Goal: Task Accomplishment & Management: Manage account settings

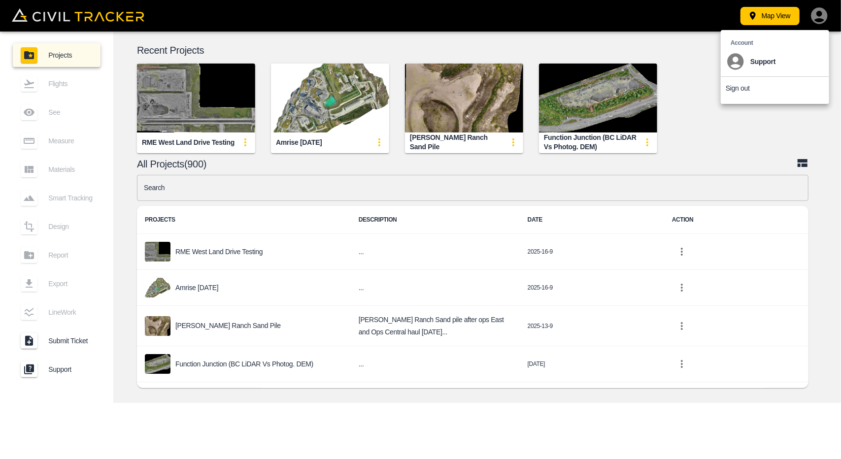
click at [751, 93] on li "Sign out" at bounding box center [775, 88] width 108 height 23
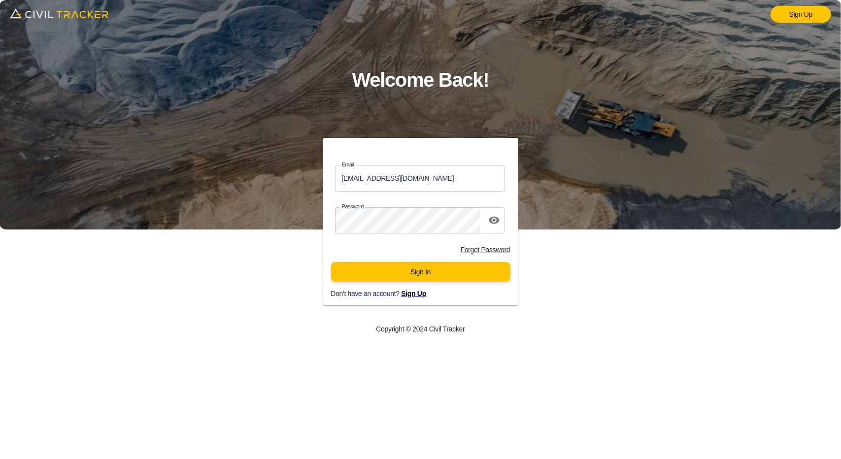
click at [426, 185] on input "support@civiltracker.xyz" at bounding box center [420, 179] width 171 height 26
type input "basharatiqbal87@gmail.com"
click at [494, 223] on icon "toggle password visibility" at bounding box center [494, 220] width 11 height 7
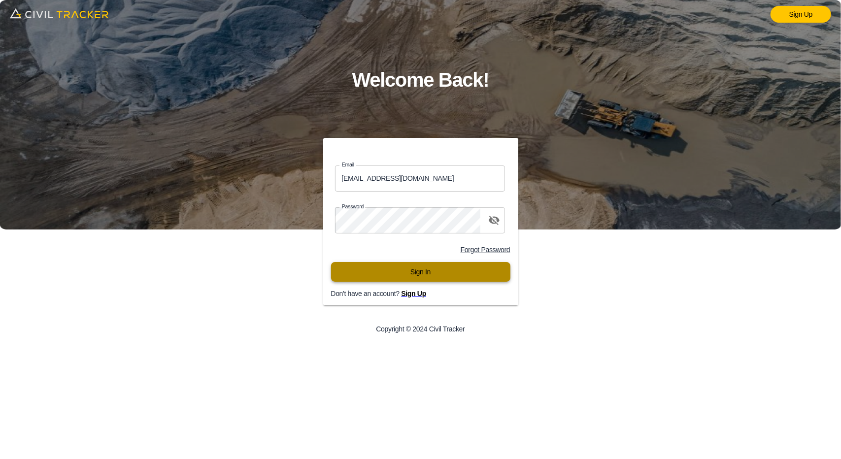
click at [427, 279] on button "Sign In" at bounding box center [420, 272] width 179 height 20
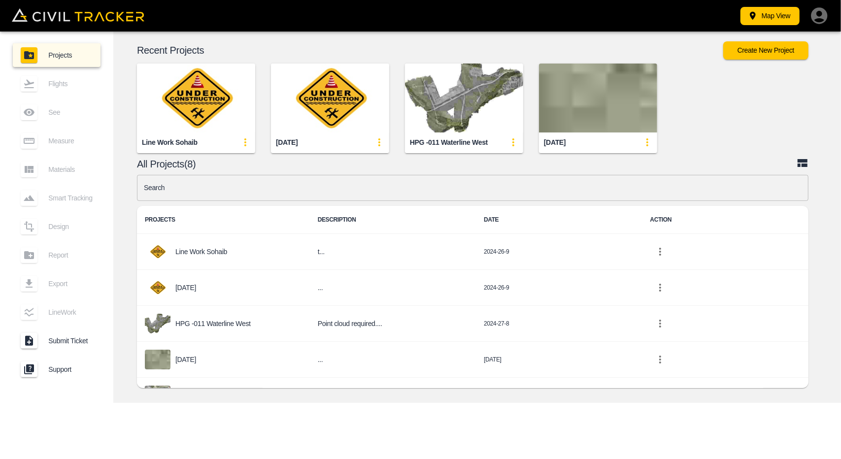
click at [819, 18] on icon "button" at bounding box center [819, 15] width 16 height 16
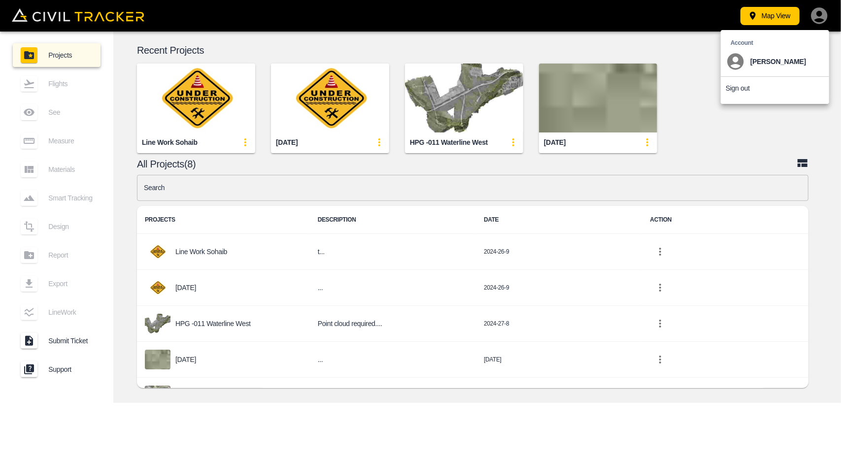
click at [776, 320] on div at bounding box center [420, 229] width 841 height 459
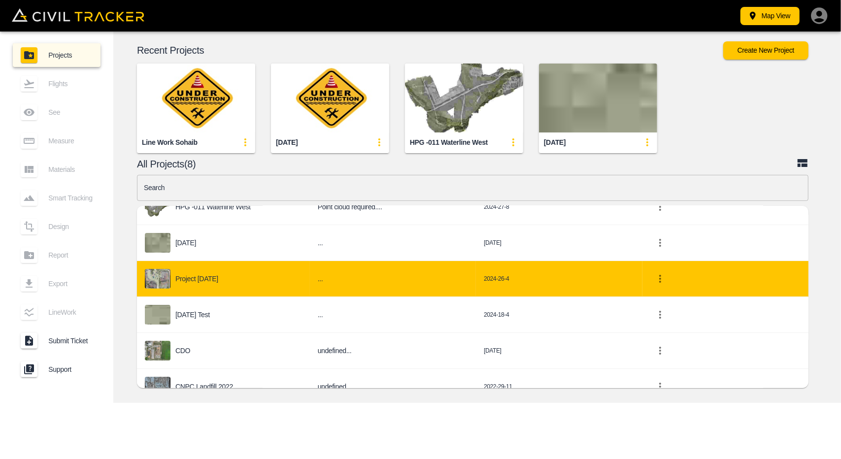
scroll to position [132, 0]
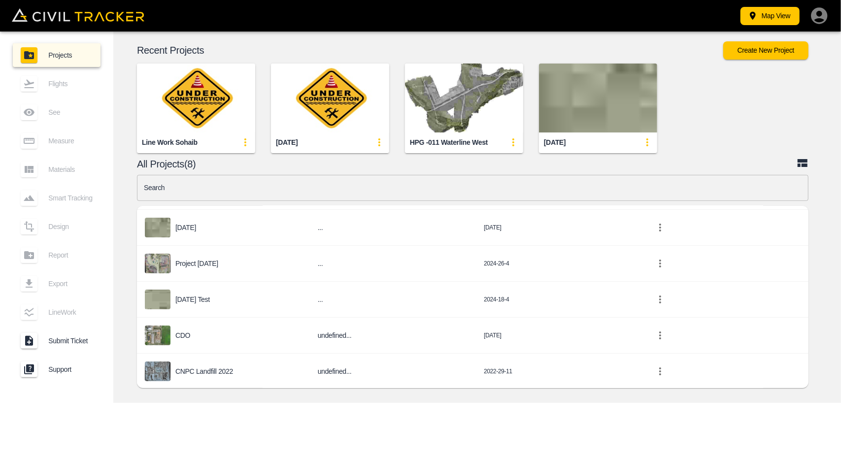
click at [518, 150] on button "update-card-details" at bounding box center [514, 143] width 20 height 20
click at [494, 198] on div at bounding box center [485, 196] width 20 height 20
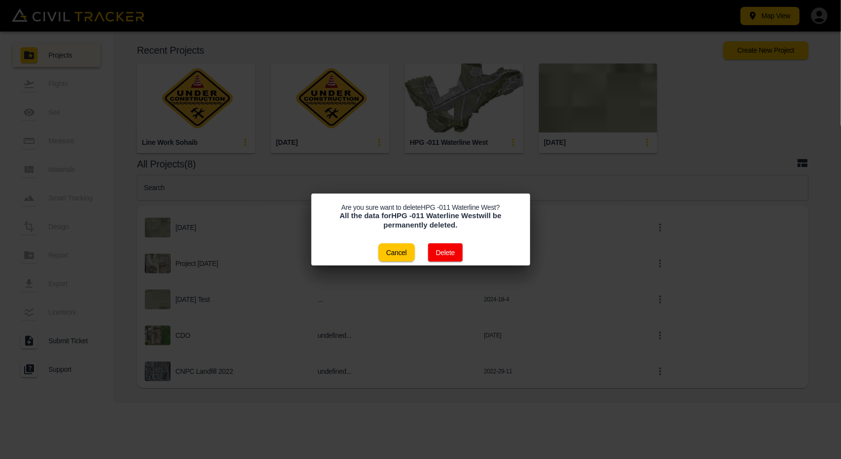
drag, startPoint x: 442, startPoint y: 253, endPoint x: 403, endPoint y: 236, distance: 42.4
click at [403, 236] on div "Are you sure want to delete HPG -011 Waterline West ? All the data for HPG -011…" at bounding box center [421, 230] width 219 height 72
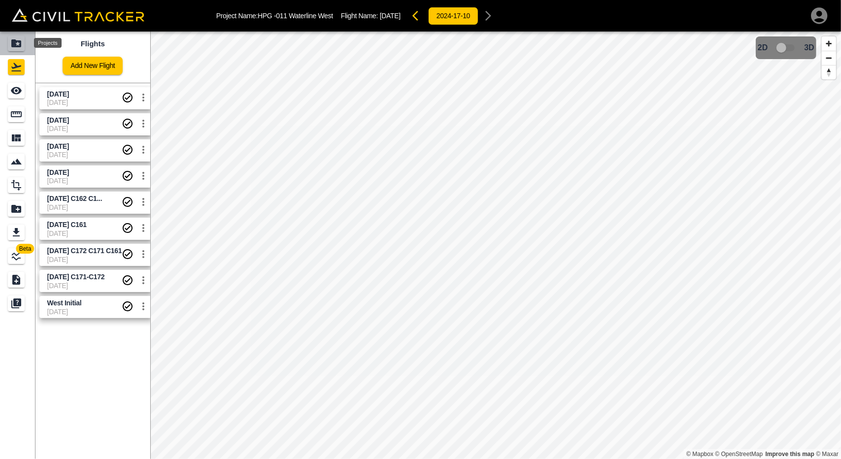
click at [14, 48] on icon "Projects" at bounding box center [16, 43] width 12 height 12
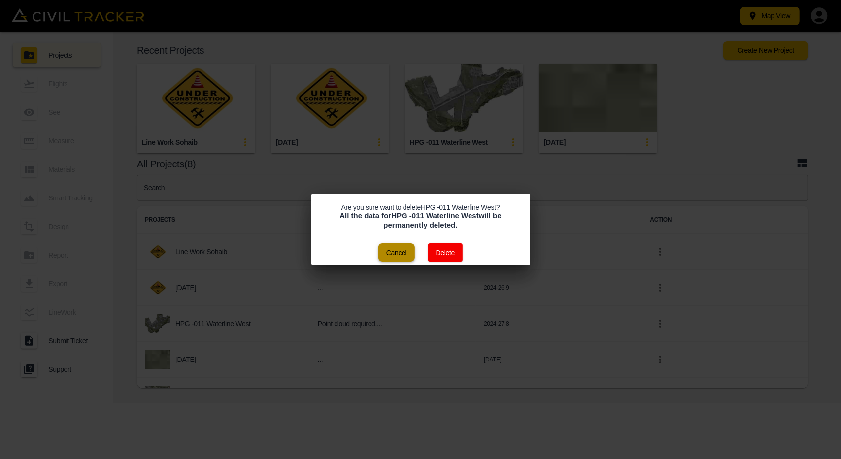
click at [391, 254] on button "Cancel" at bounding box center [397, 252] width 36 height 18
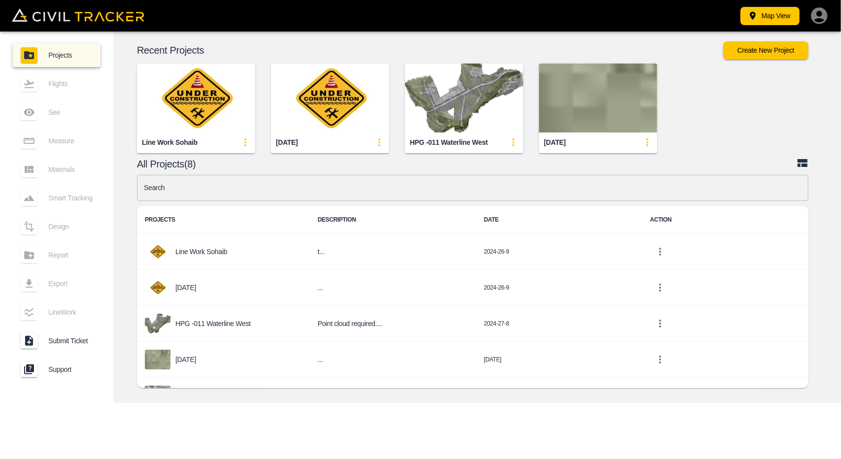
click at [508, 139] on icon "update-card-details" at bounding box center [514, 143] width 12 height 12
click at [478, 144] on div at bounding box center [420, 229] width 841 height 459
click at [518, 139] on icon "update-card-details" at bounding box center [514, 143] width 12 height 12
click at [500, 175] on div at bounding box center [489, 180] width 28 height 20
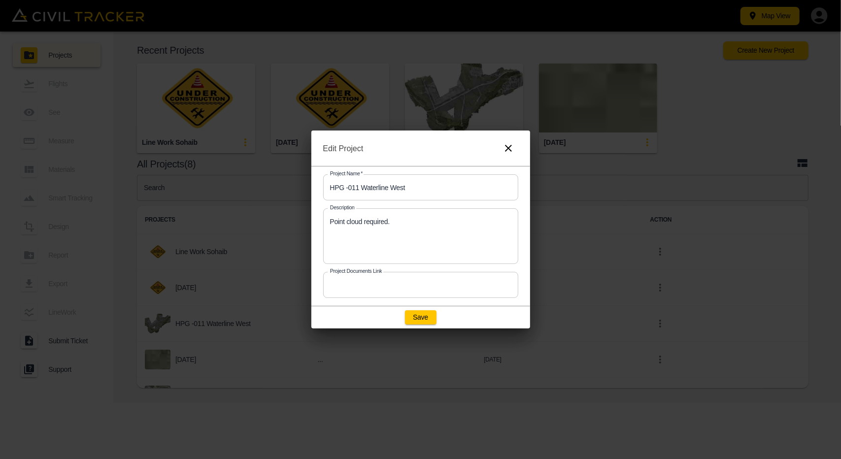
click at [417, 194] on input "HPG -011 Waterline West" at bounding box center [420, 187] width 195 height 26
click at [509, 145] on icon "button" at bounding box center [509, 148] width 12 height 12
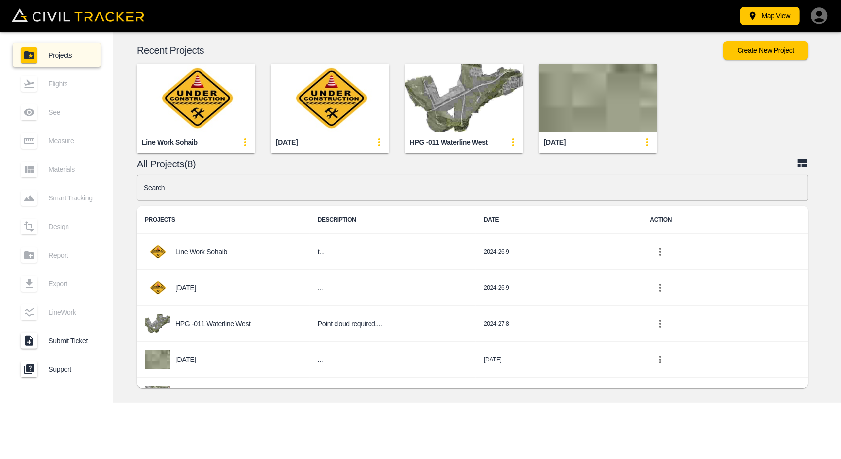
click at [817, 21] on icon "button" at bounding box center [820, 16] width 20 height 20
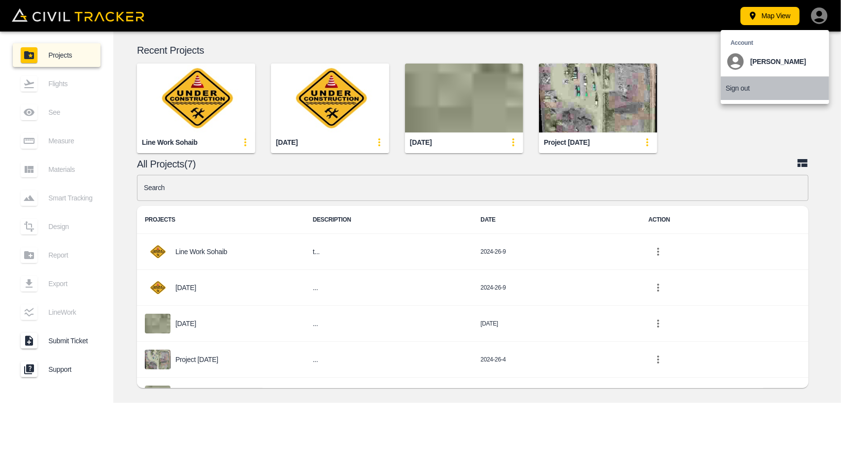
click at [769, 89] on li "Sign out" at bounding box center [775, 88] width 108 height 23
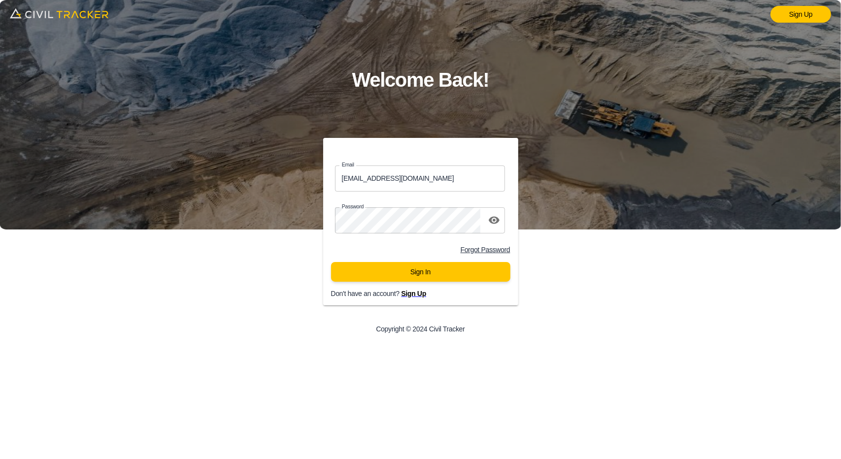
click at [493, 221] on icon "toggle password visibility" at bounding box center [494, 220] width 12 height 12
click at [441, 187] on input "basharatiqbal87@gmail.com" at bounding box center [420, 179] width 171 height 26
